Goal: Task Accomplishment & Management: Use online tool/utility

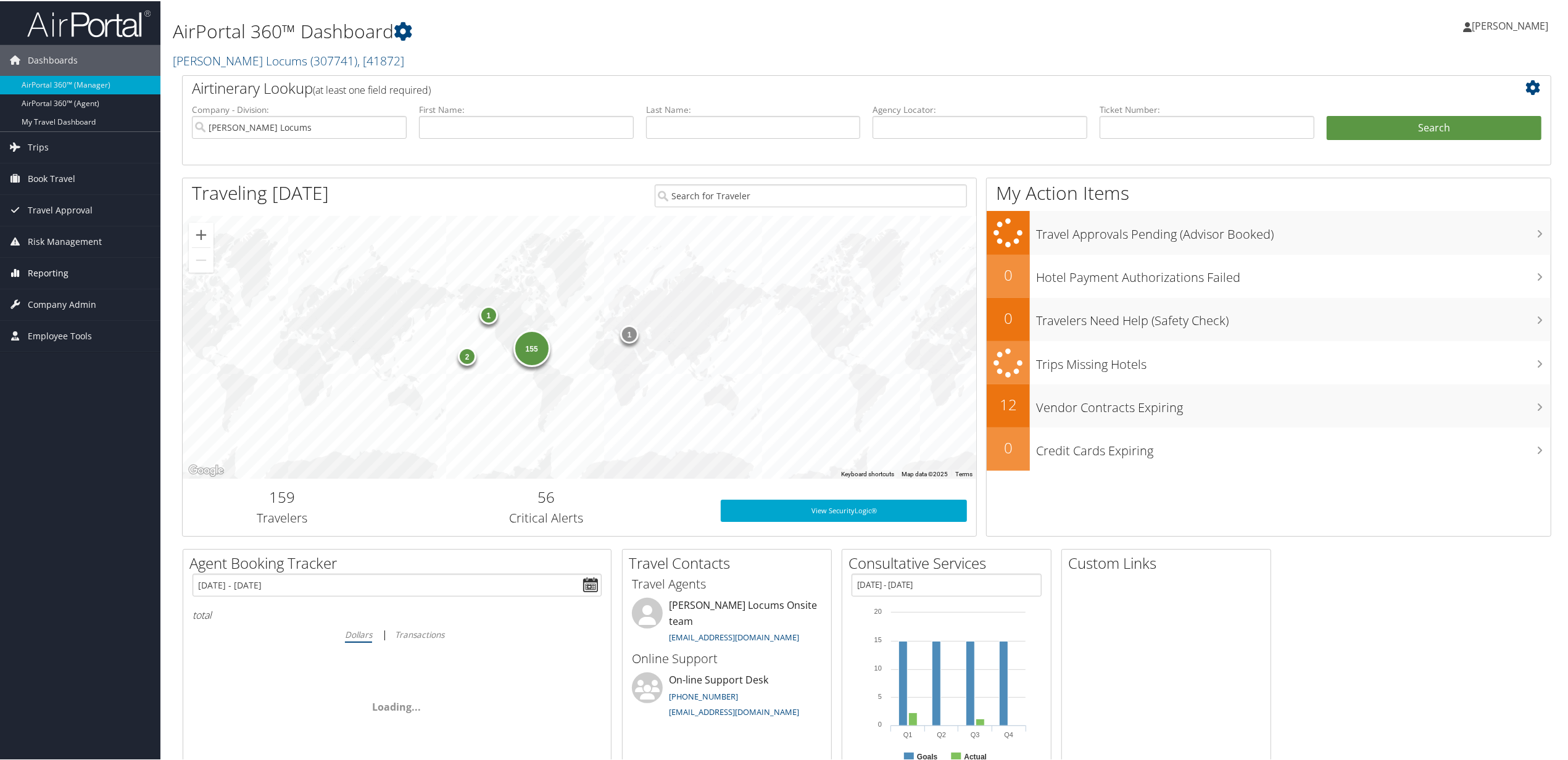
click at [45, 273] on span "Reporting" at bounding box center [48, 272] width 41 height 31
click at [30, 294] on link "Unused Tickets" at bounding box center [80, 296] width 160 height 18
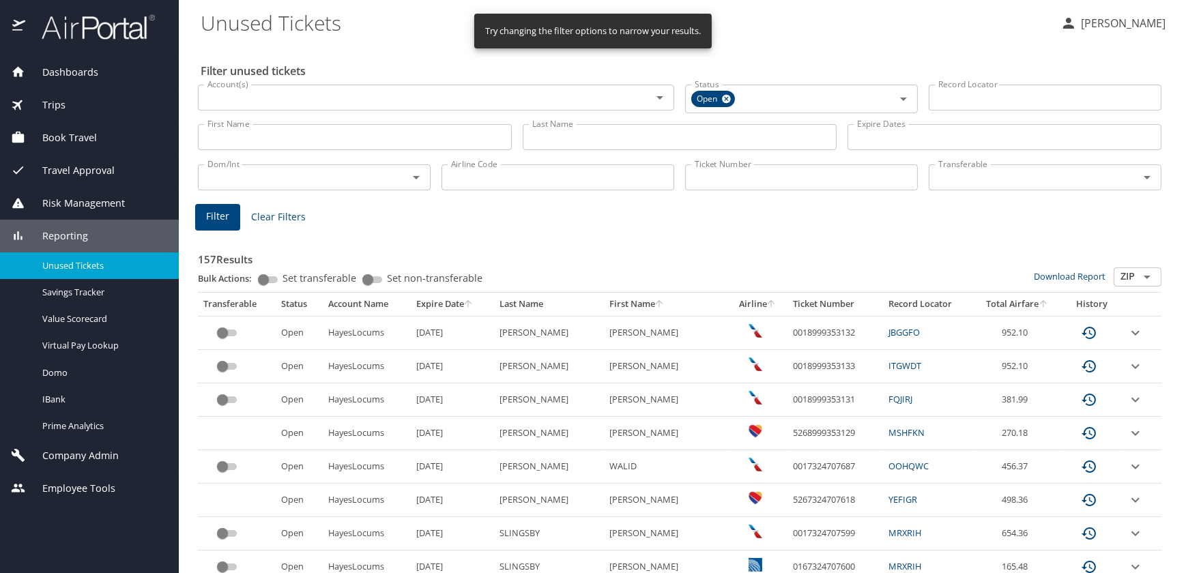
click at [566, 143] on input "Last Name" at bounding box center [680, 137] width 314 height 26
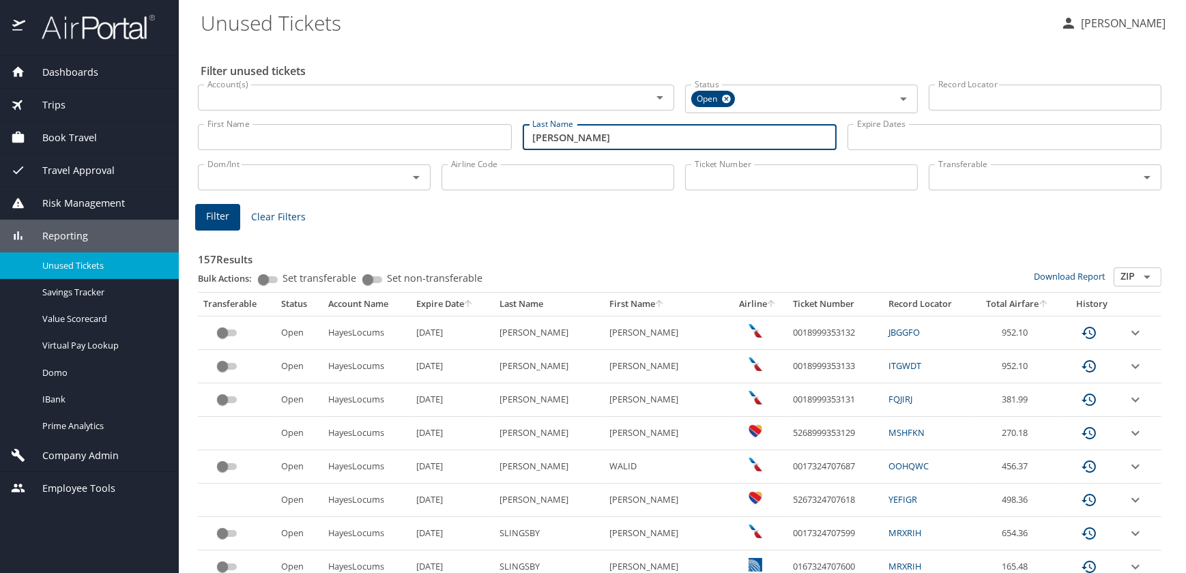
type input "geraci"
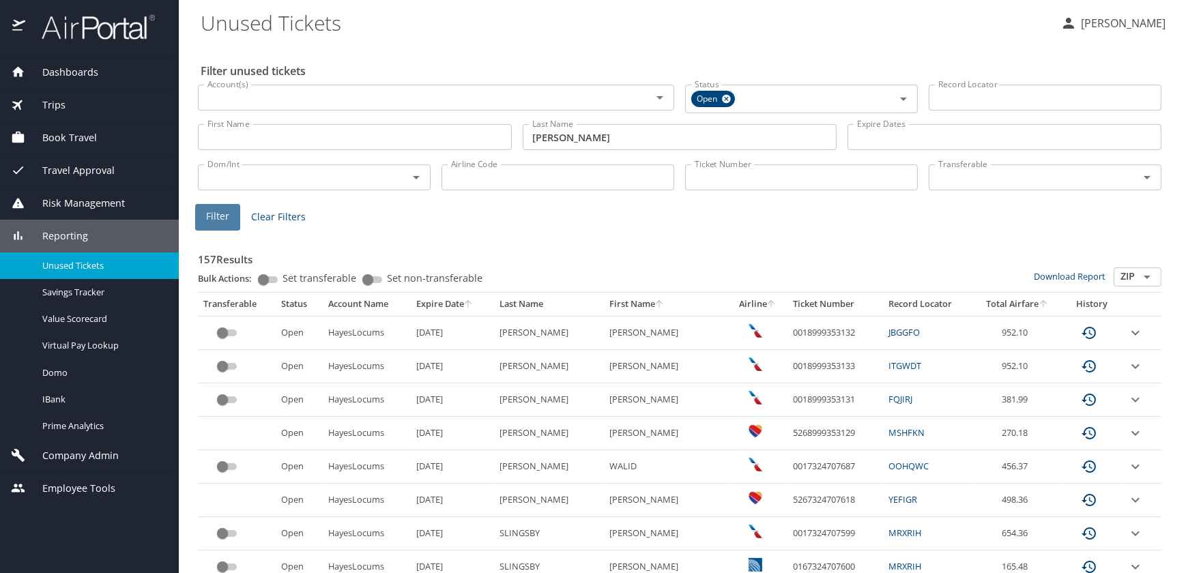
click at [224, 214] on span "Filter" at bounding box center [217, 216] width 23 height 17
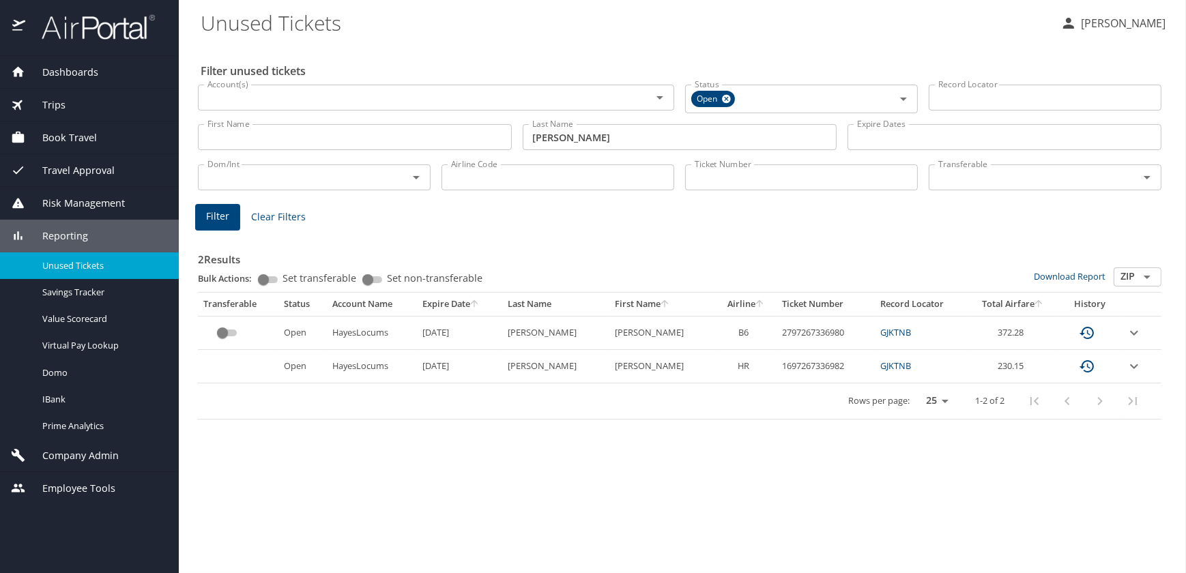
click at [880, 330] on link "GJKTNB" at bounding box center [895, 332] width 31 height 12
drag, startPoint x: 823, startPoint y: 328, endPoint x: 760, endPoint y: 328, distance: 63.4
click at [776, 328] on td "2797267336980" at bounding box center [825, 332] width 98 height 33
drag, startPoint x: 760, startPoint y: 328, endPoint x: 788, endPoint y: 332, distance: 28.3
copy td "2797267336980"
